Goal: Check status: Check status

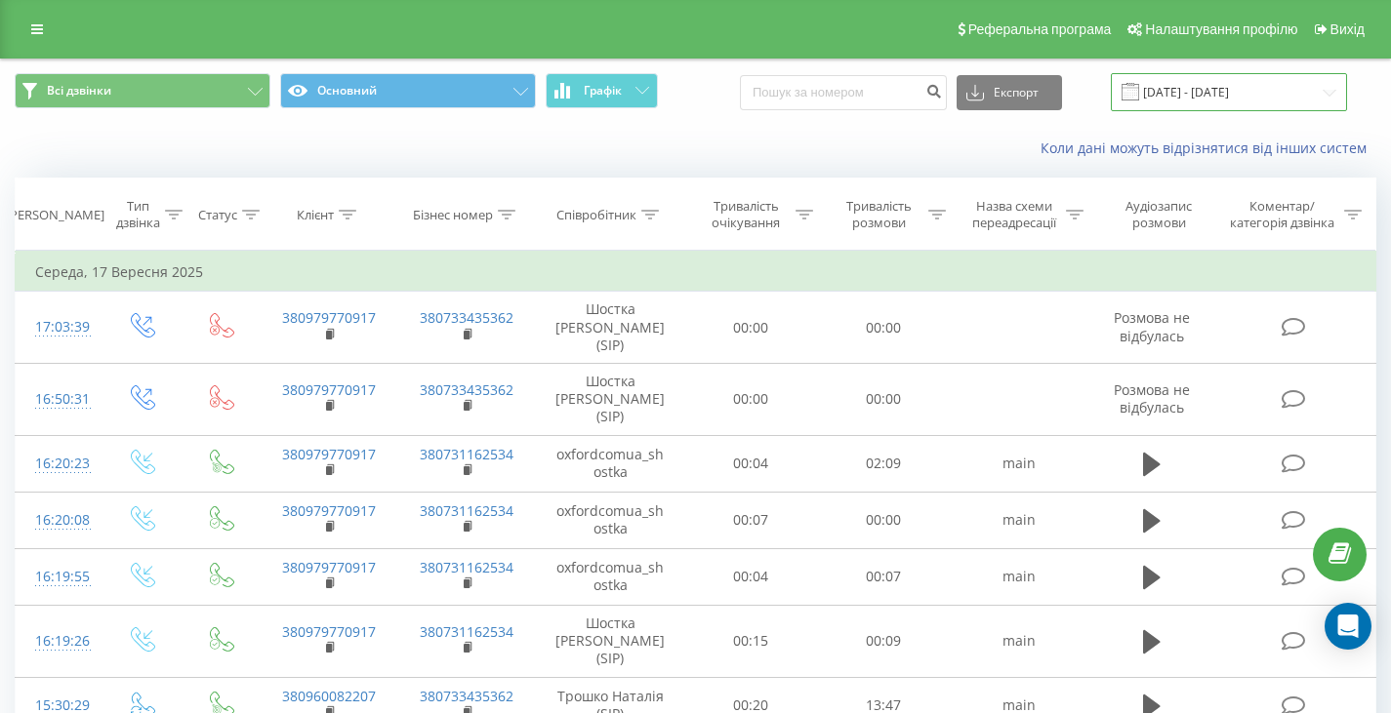
click at [1331, 89] on input "[DATE] - [DATE]" at bounding box center [1229, 92] width 236 height 38
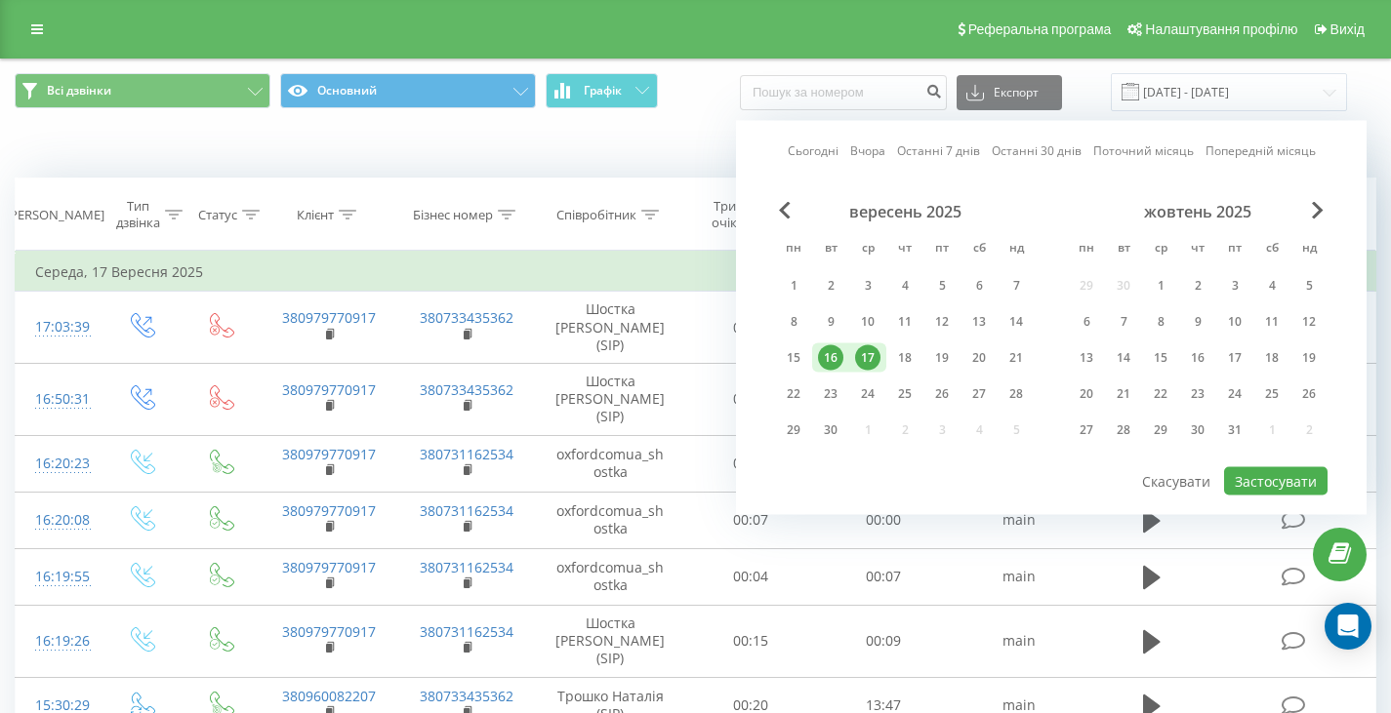
click at [863, 352] on div "17" at bounding box center [867, 358] width 25 height 25
click at [907, 355] on div "18" at bounding box center [904, 358] width 25 height 25
click at [796, 392] on div "22" at bounding box center [793, 394] width 25 height 25
click at [840, 389] on div "23" at bounding box center [830, 394] width 25 height 25
click at [1271, 483] on button "Застосувати" at bounding box center [1275, 482] width 103 height 28
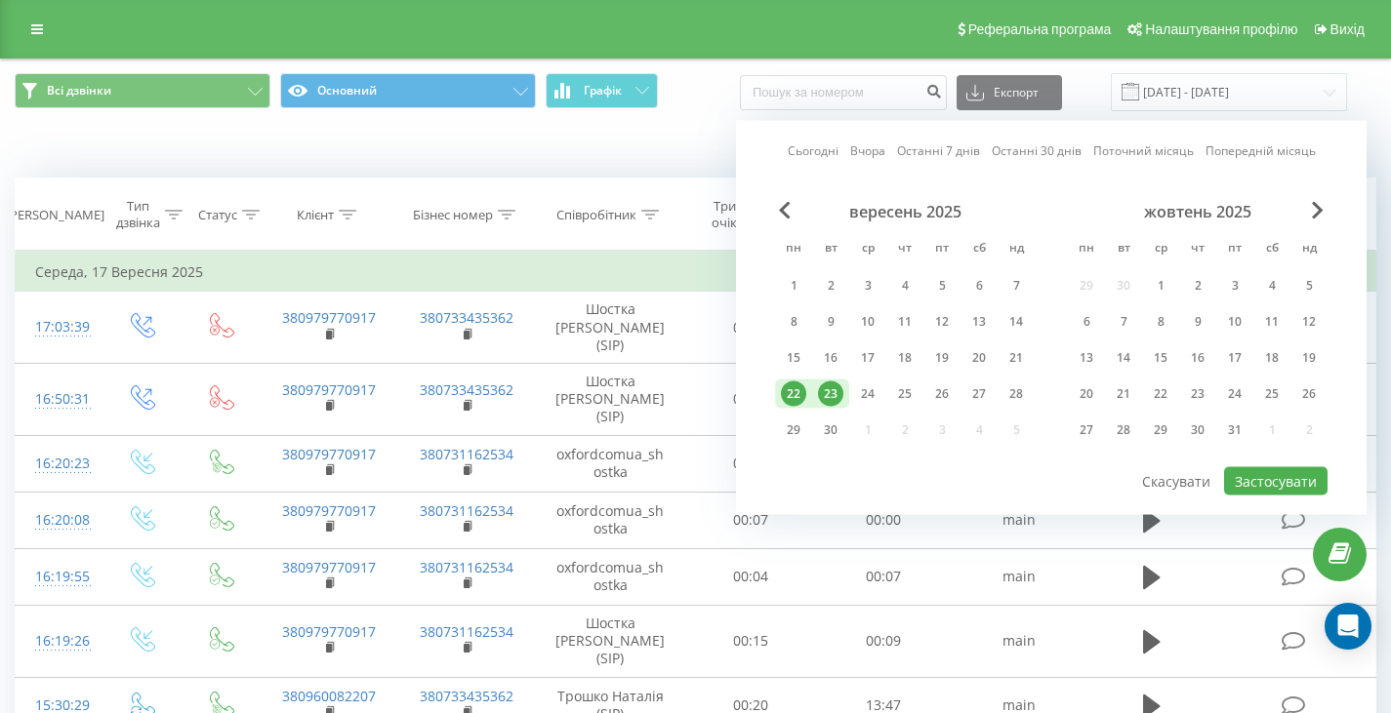
type input "[DATE] - [DATE]"
